Goal: Information Seeking & Learning: Learn about a topic

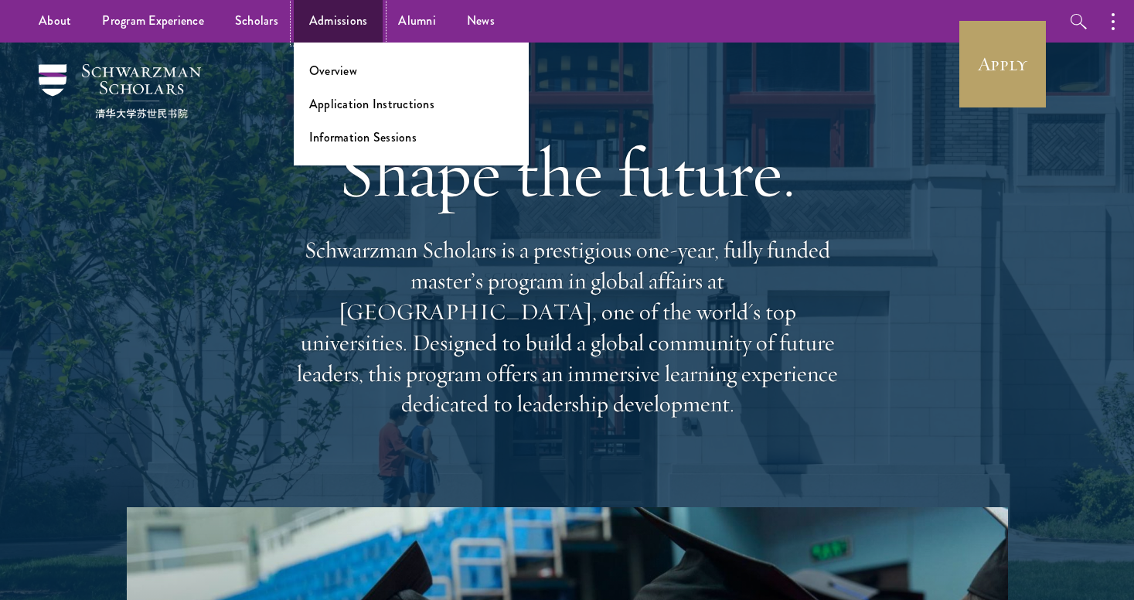
click at [330, 26] on link "Admissions" at bounding box center [339, 21] width 90 height 43
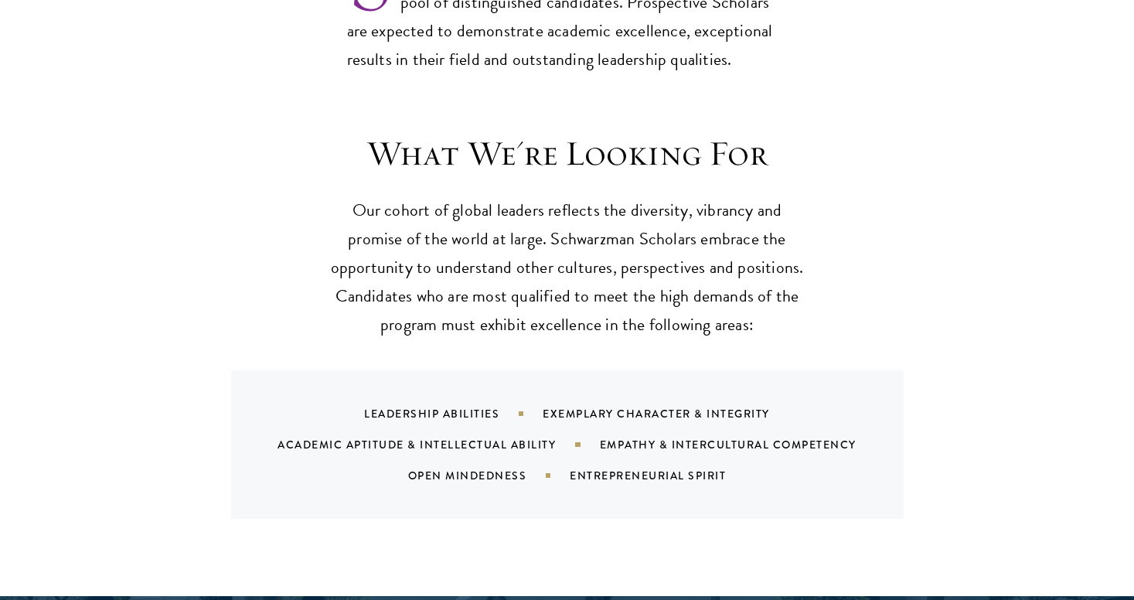
scroll to position [1439, 0]
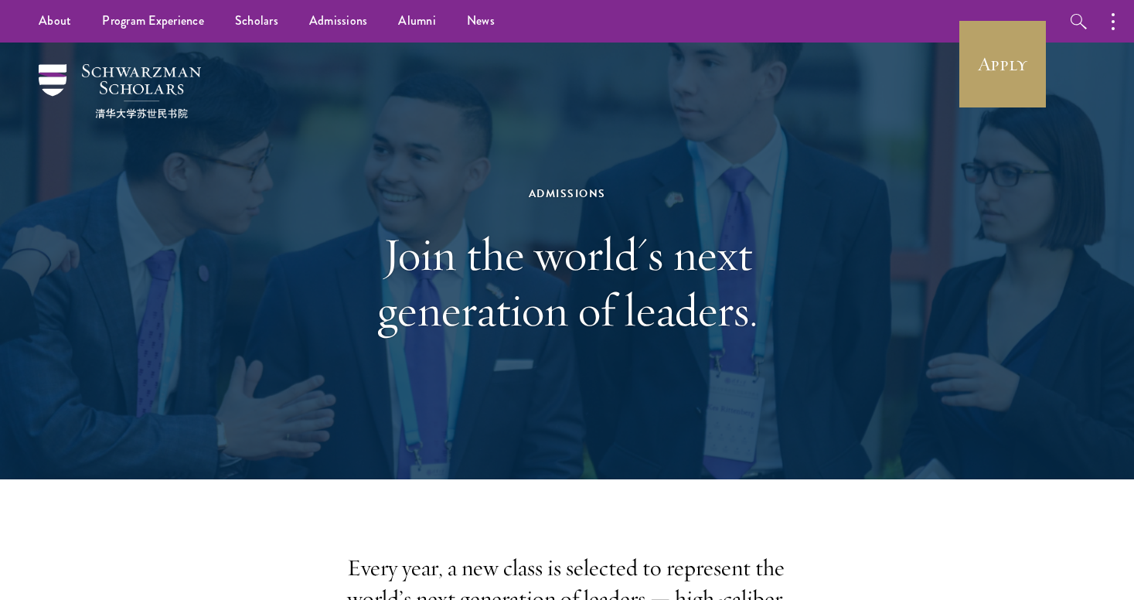
click at [592, 261] on h1 "Join the world's next generation of leaders." at bounding box center [567, 282] width 533 height 111
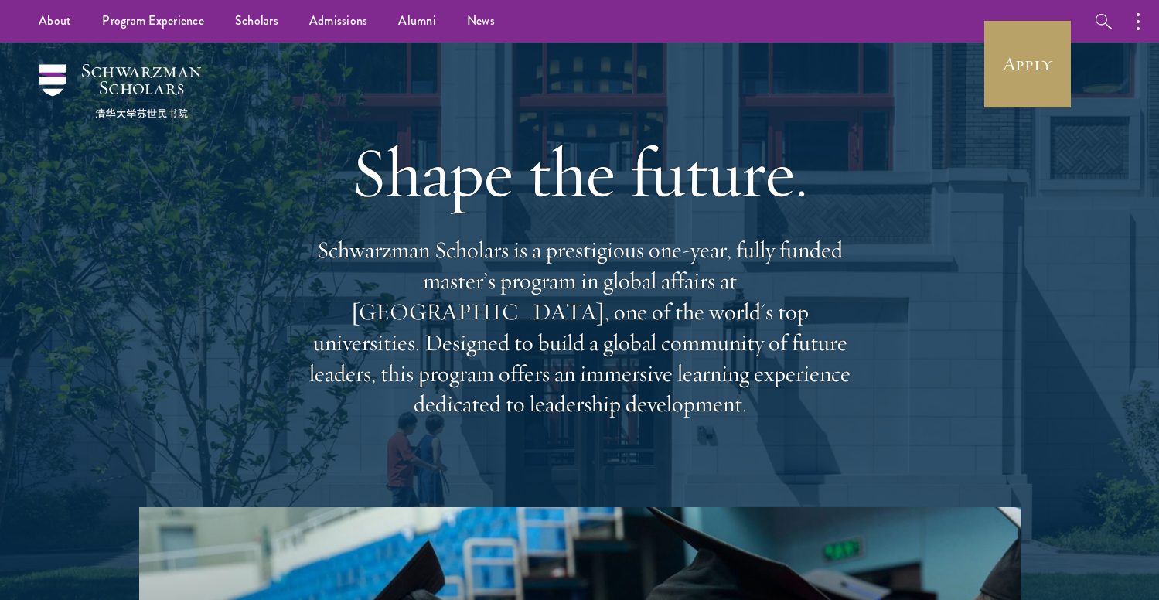
click at [592, 186] on h1 "Shape the future." at bounding box center [579, 172] width 557 height 87
